Goal: Check status

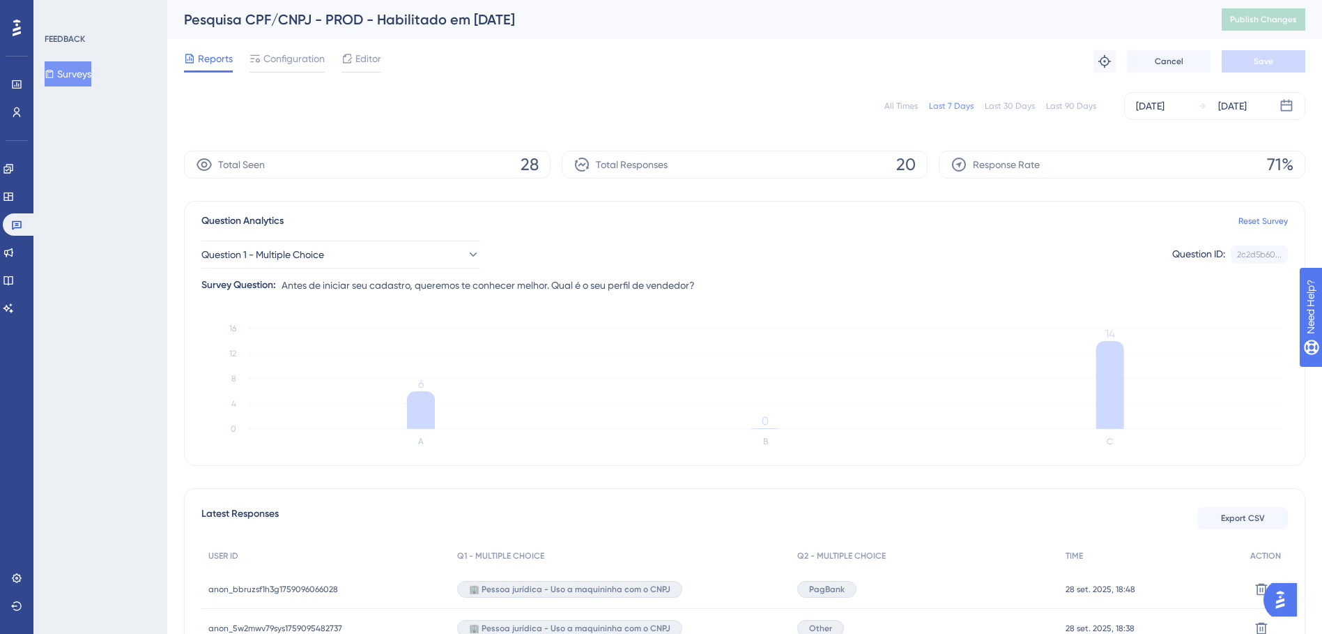
click at [1069, 102] on div "Last 90 Days" at bounding box center [1071, 105] width 50 height 11
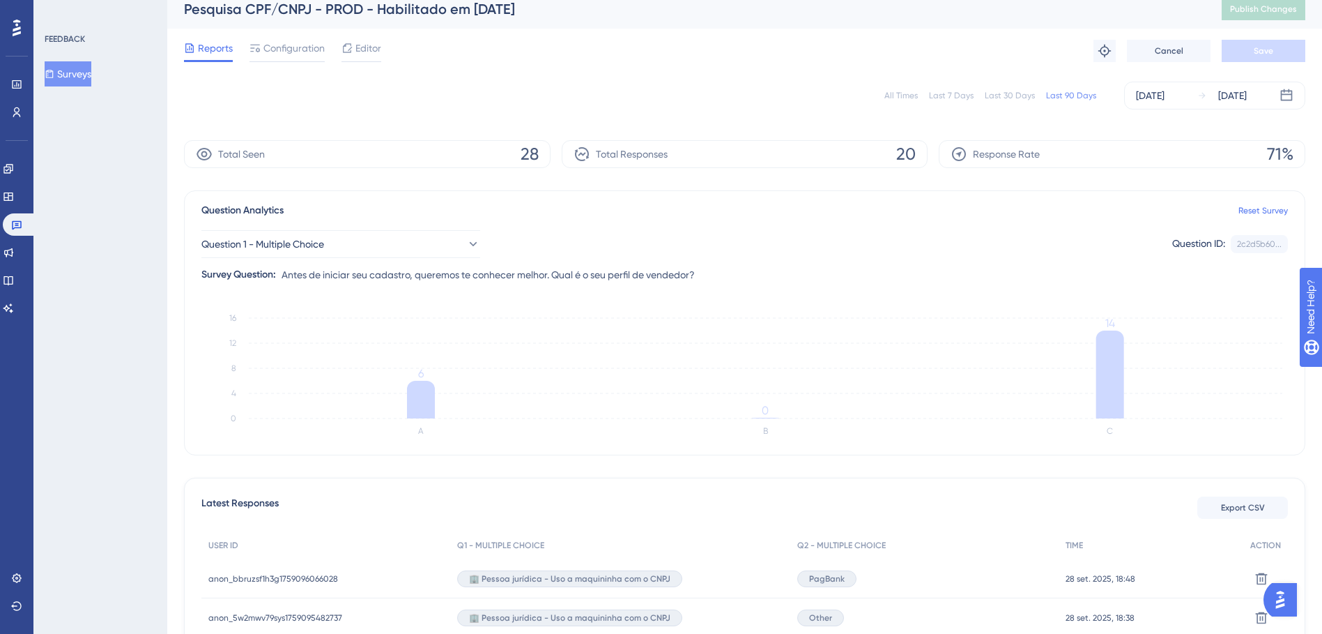
scroll to position [0, 8]
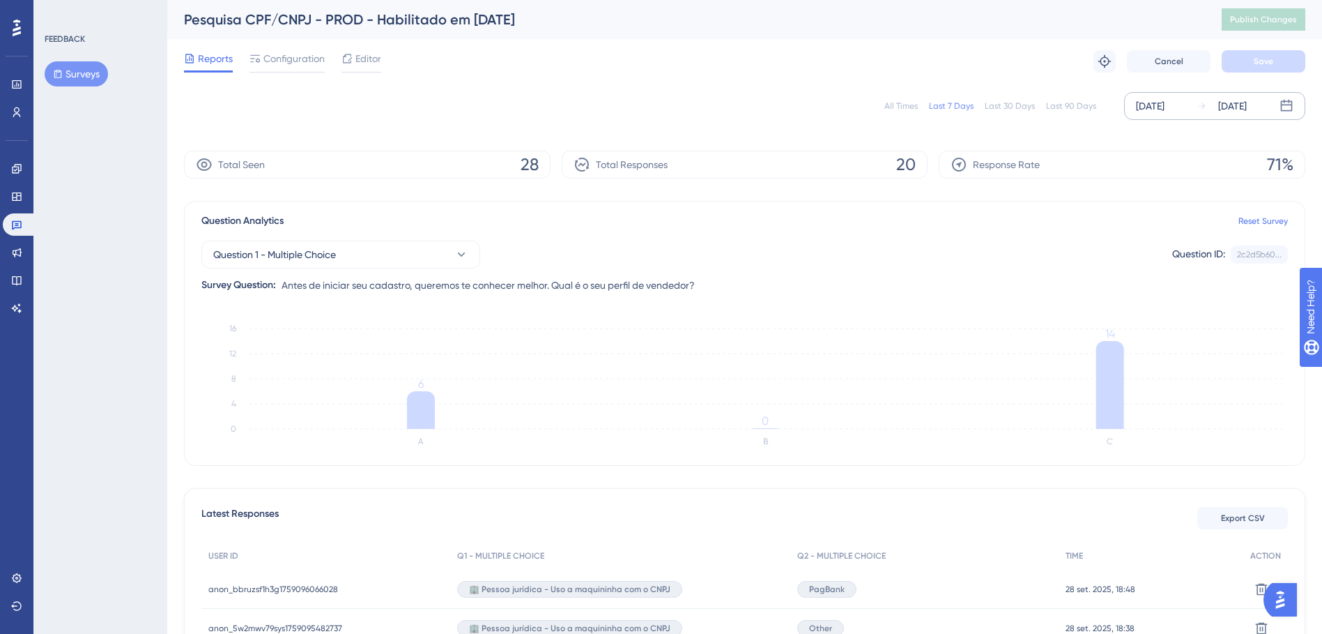
click at [1281, 103] on icon at bounding box center [1287, 106] width 12 height 12
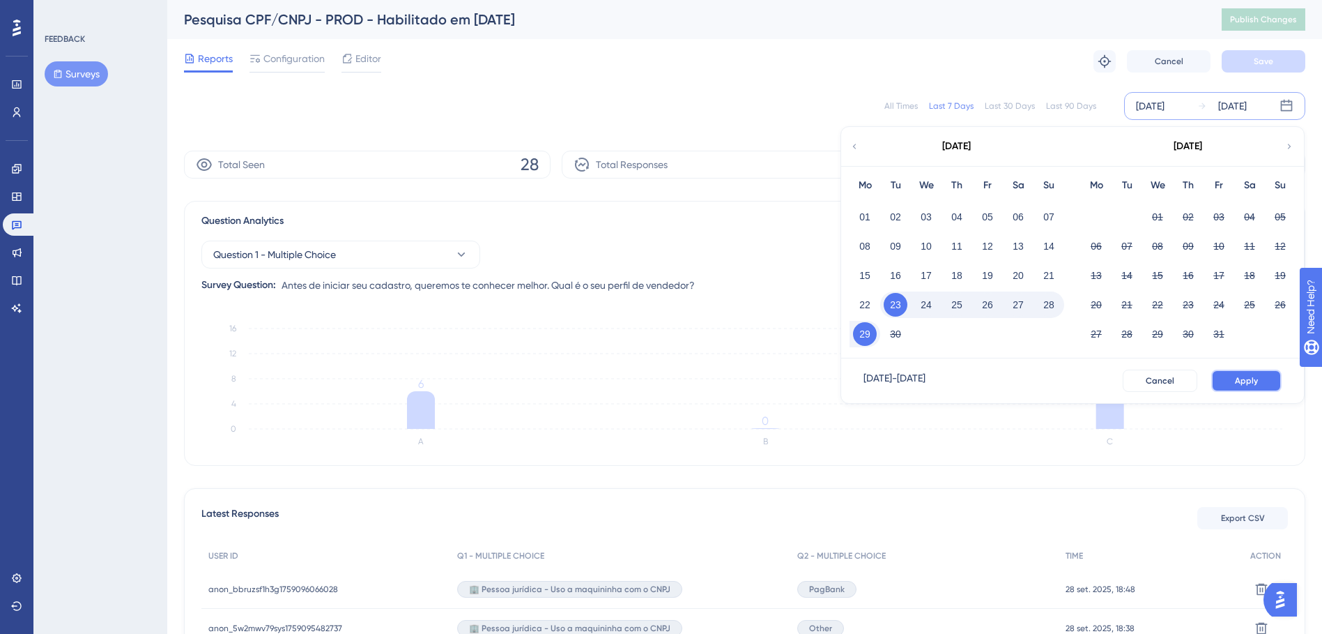
click at [1235, 377] on span "Apply" at bounding box center [1246, 380] width 23 height 11
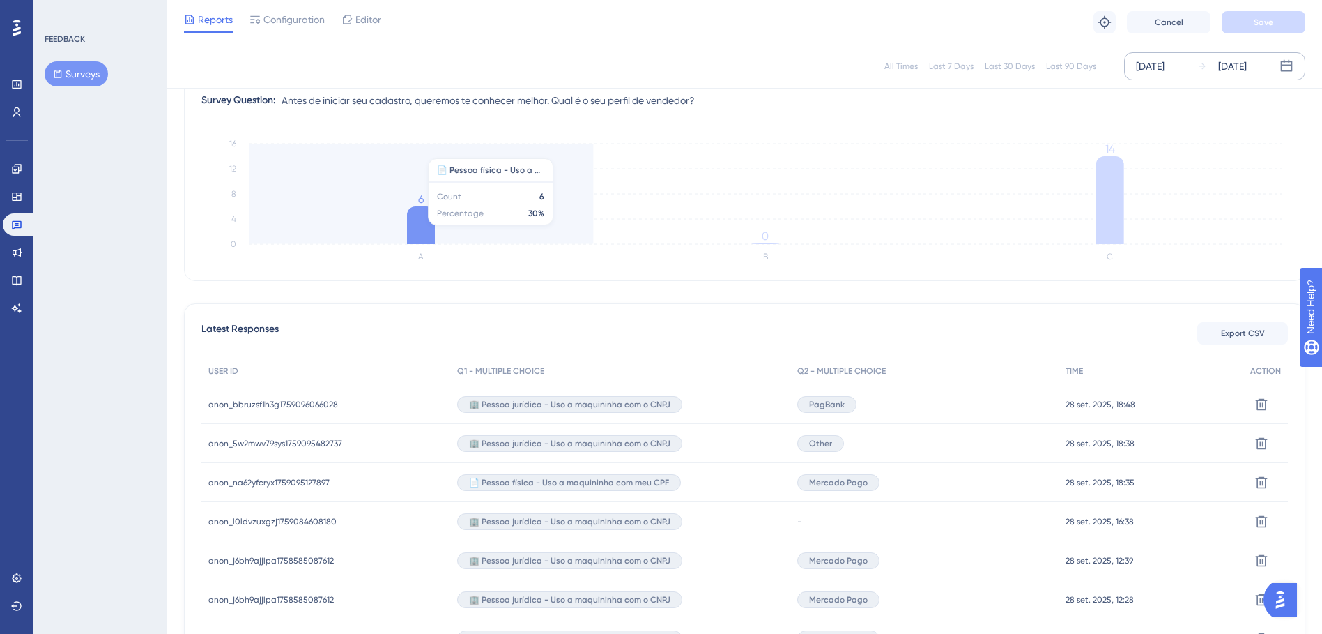
scroll to position [0, 8]
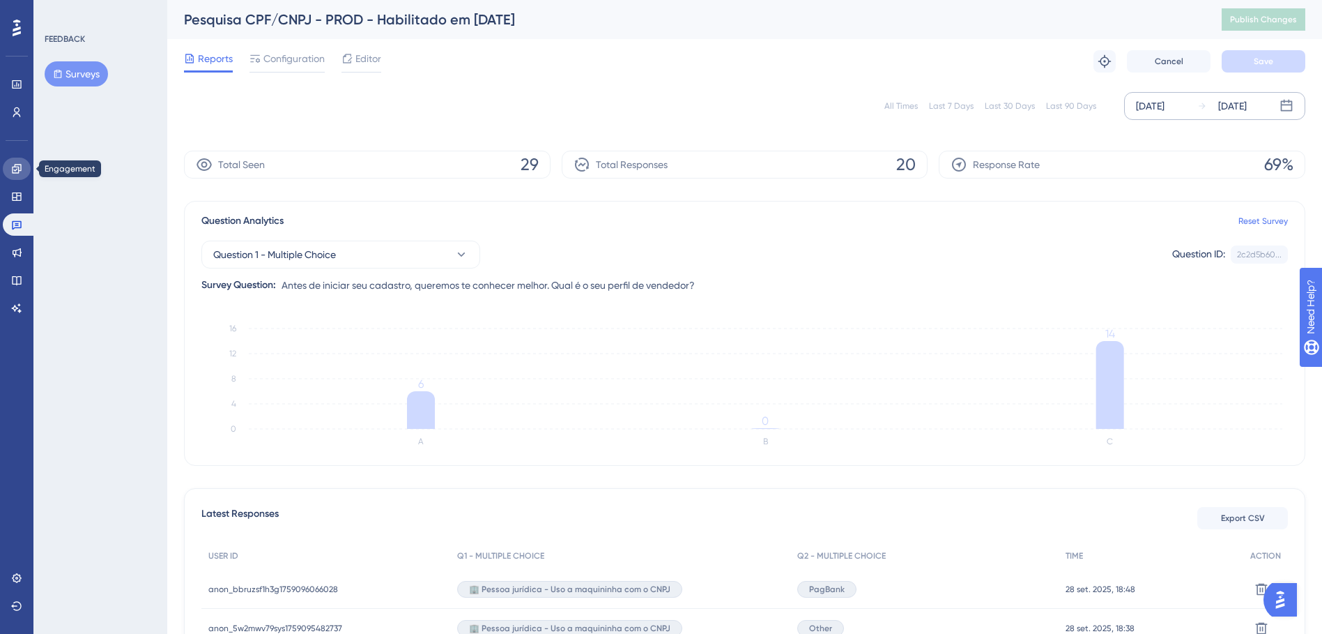
click at [11, 166] on icon at bounding box center [16, 168] width 11 height 11
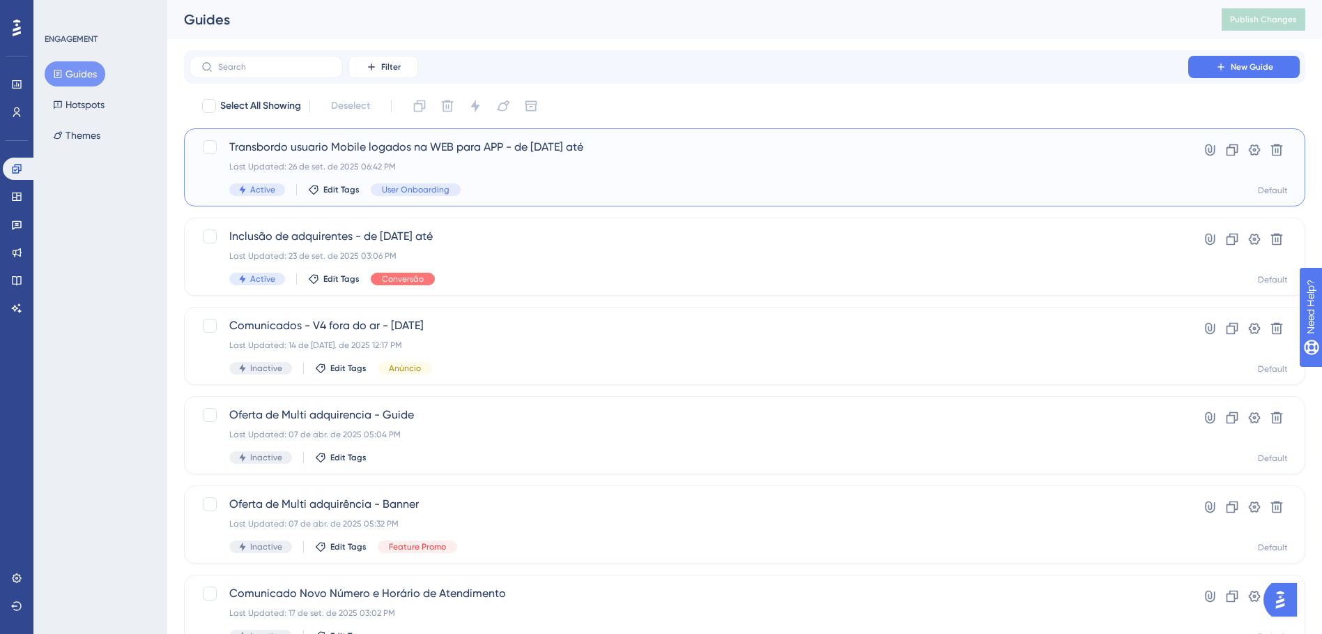
click at [522, 149] on span "Transbordo usuario Mobile logados na WEB para APP - de 23/09/2025 até" at bounding box center [688, 147] width 919 height 17
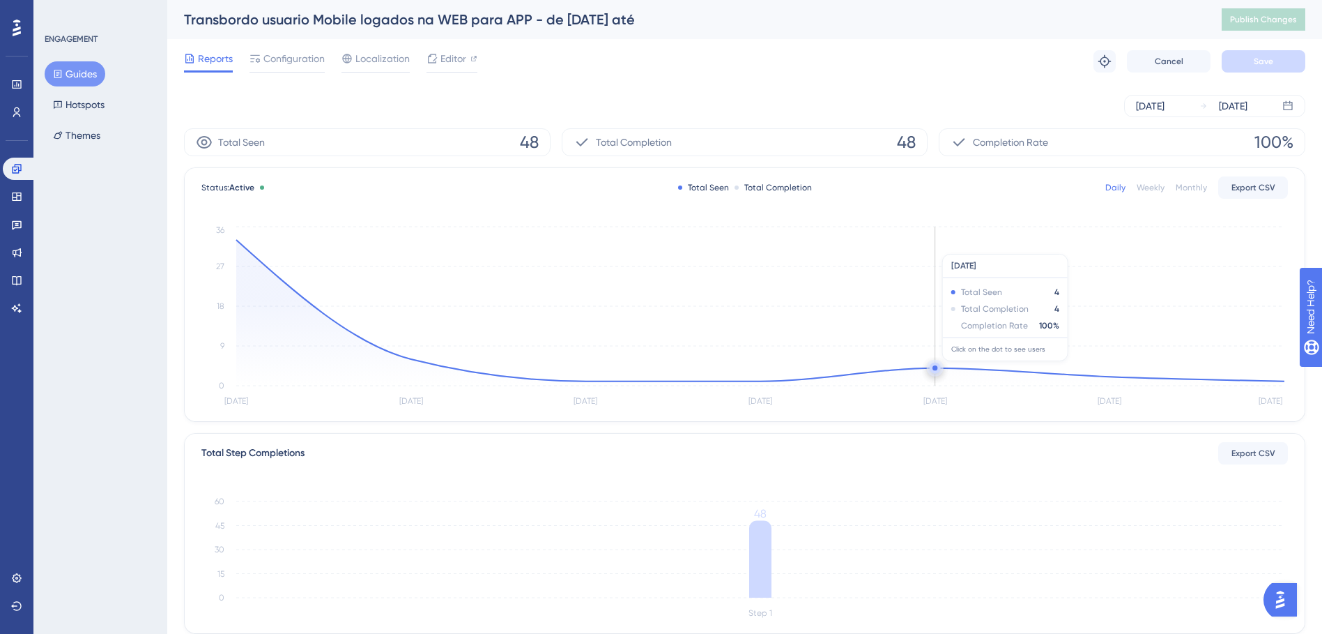
click at [937, 368] on circle at bounding box center [935, 367] width 5 height 5
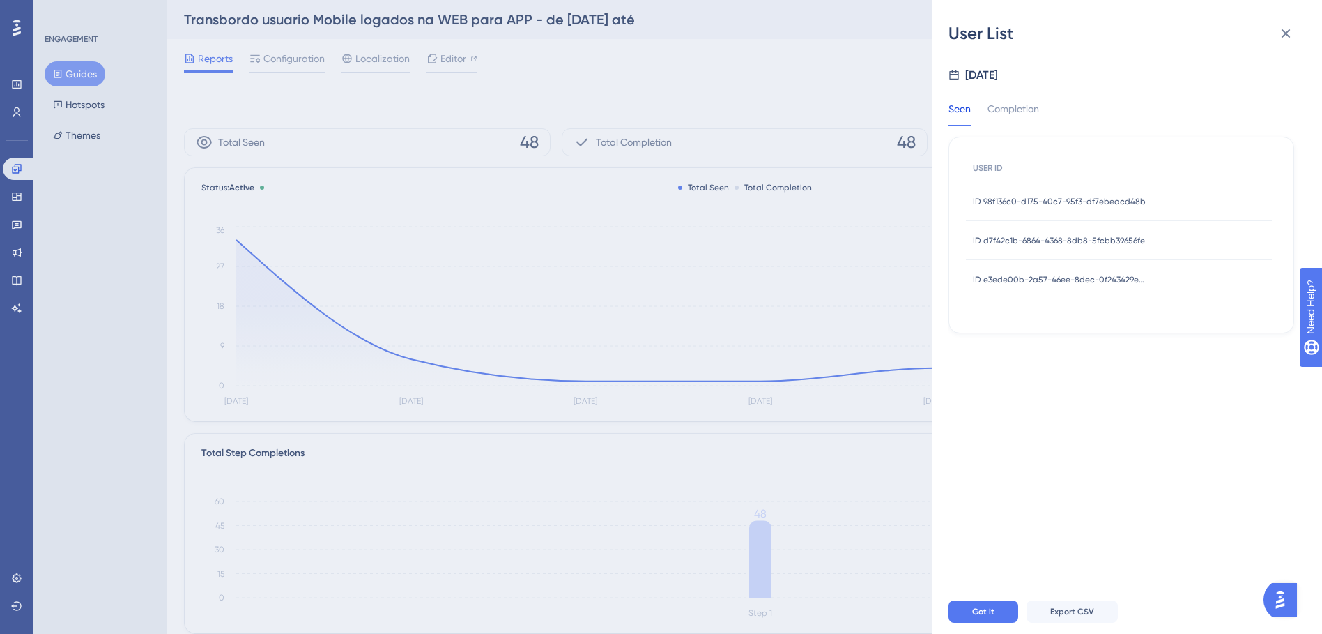
click at [1048, 201] on span "ID 98f136c0-d175-40c7-95f3-df7ebeacd48b" at bounding box center [1059, 201] width 173 height 11
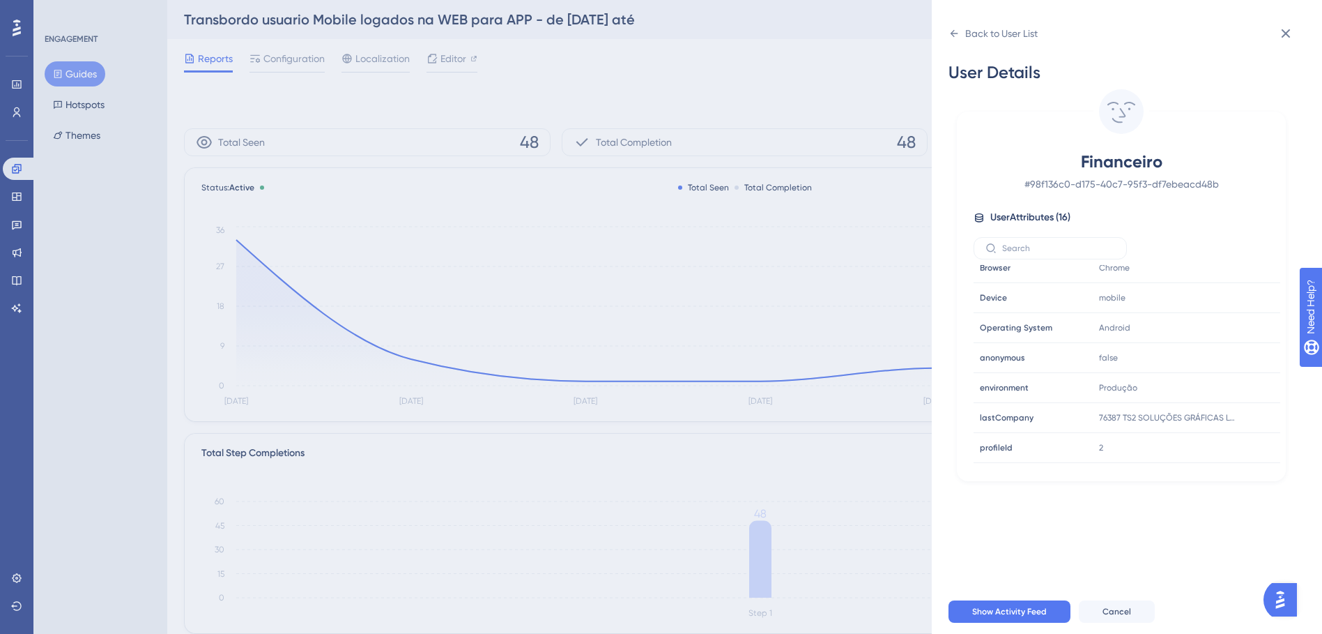
scroll to position [192, 0]
